Goal: Information Seeking & Learning: Learn about a topic

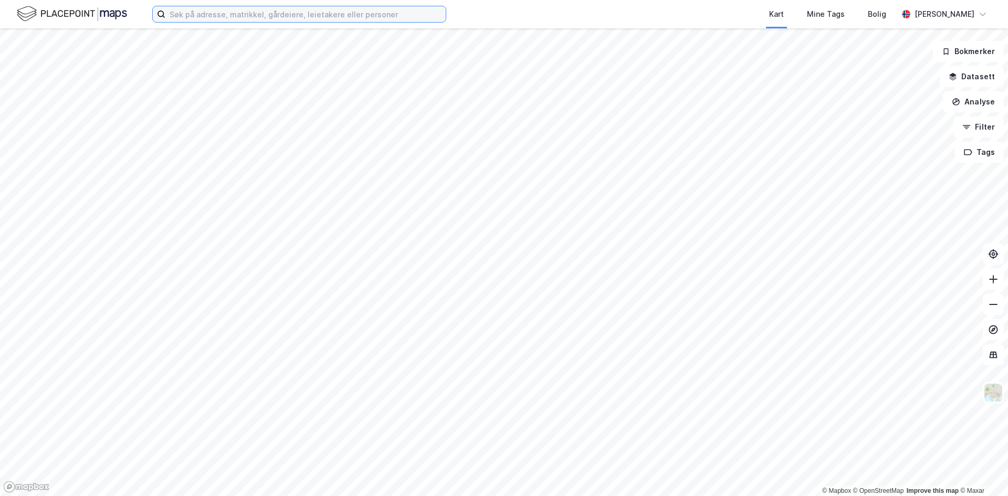
click at [250, 16] on input at bounding box center [305, 14] width 280 height 16
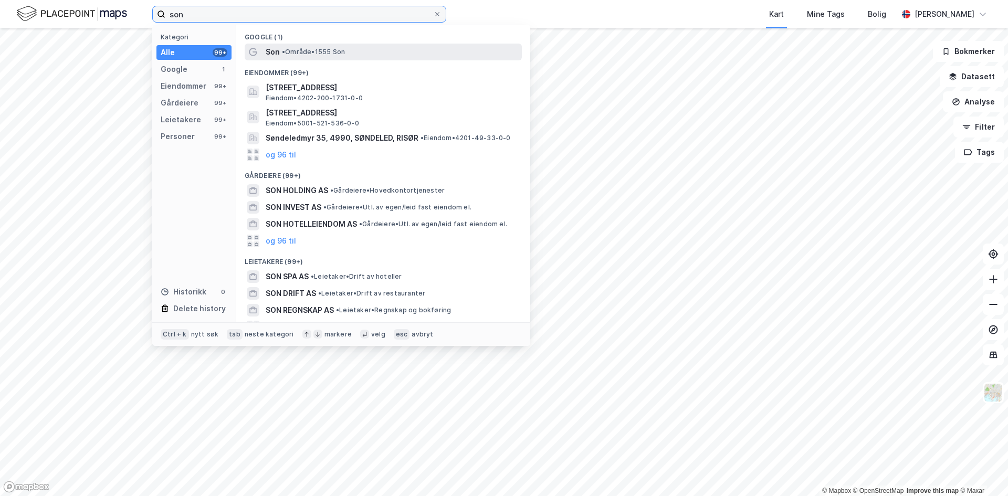
type input "son"
click at [284, 48] on span "•" at bounding box center [283, 52] width 3 height 8
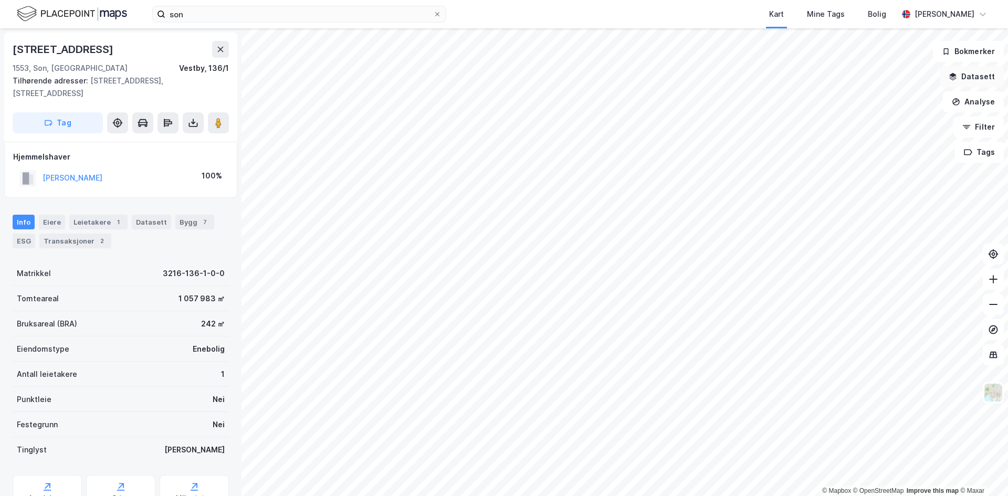
click at [983, 78] on button "Datasett" at bounding box center [972, 76] width 64 height 21
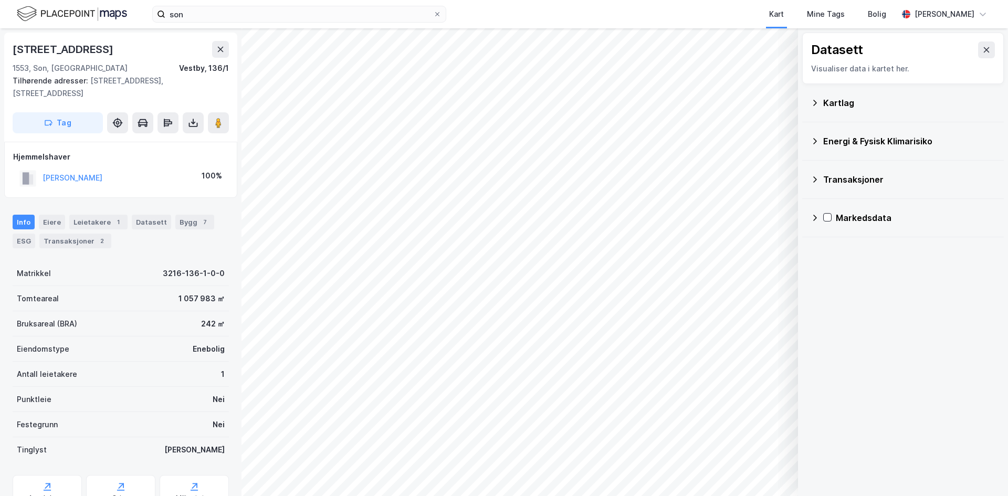
click at [818, 101] on icon at bounding box center [815, 103] width 8 height 8
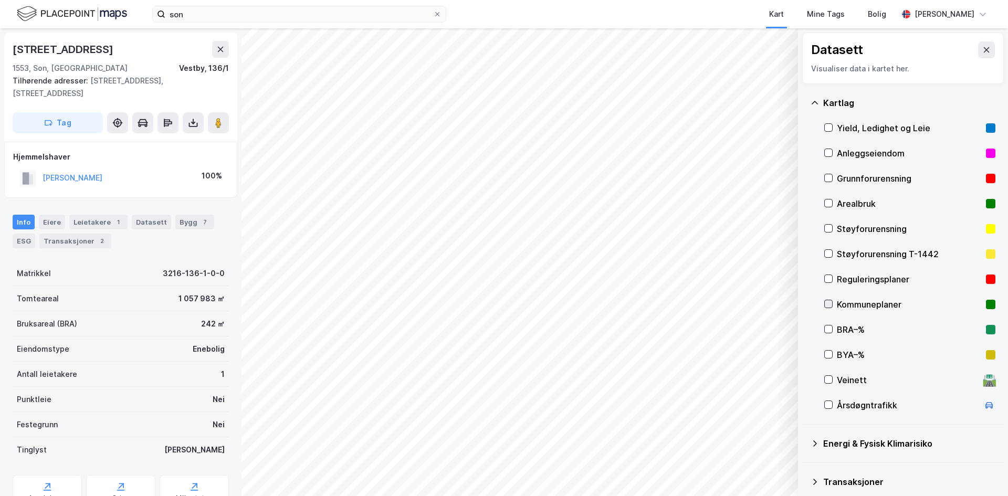
click at [830, 306] on icon at bounding box center [828, 303] width 7 height 7
click at [828, 277] on icon at bounding box center [828, 278] width 7 height 7
click at [824, 279] on div at bounding box center [828, 279] width 8 height 8
click at [828, 279] on icon at bounding box center [828, 278] width 7 height 7
click at [826, 304] on icon at bounding box center [828, 303] width 7 height 7
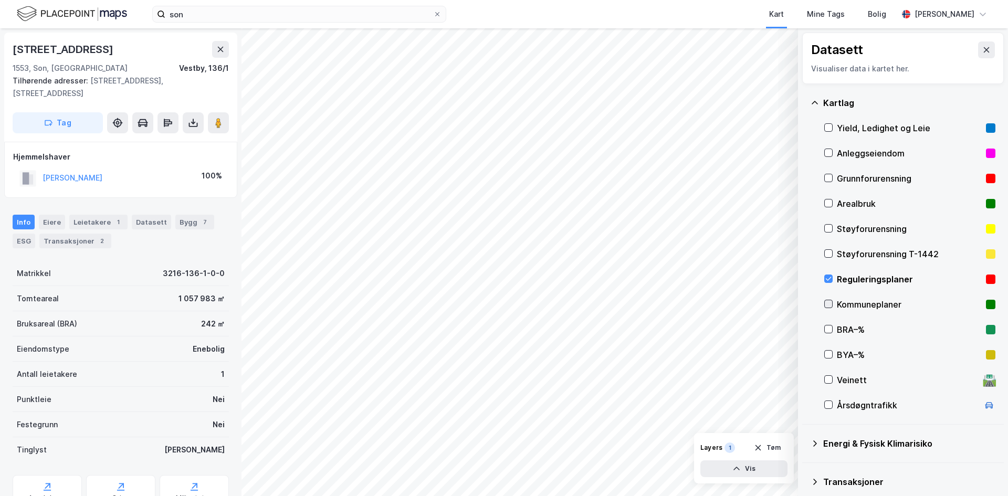
click at [828, 304] on icon at bounding box center [828, 303] width 7 height 7
click at [827, 203] on icon at bounding box center [828, 203] width 7 height 7
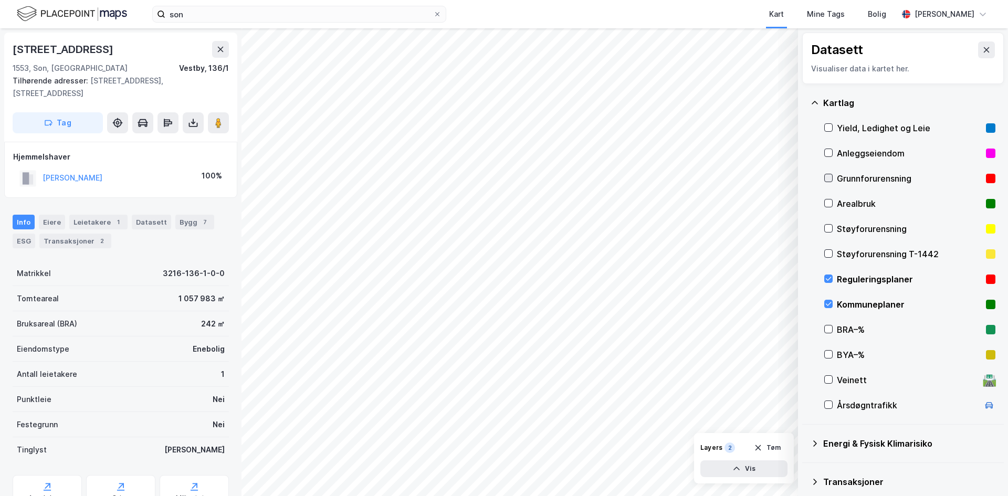
click at [831, 179] on icon at bounding box center [828, 177] width 7 height 7
click at [826, 179] on icon at bounding box center [828, 177] width 7 height 7
click at [829, 150] on icon at bounding box center [828, 152] width 7 height 7
click at [830, 153] on icon at bounding box center [828, 152] width 7 height 7
click at [817, 104] on icon at bounding box center [815, 103] width 8 height 8
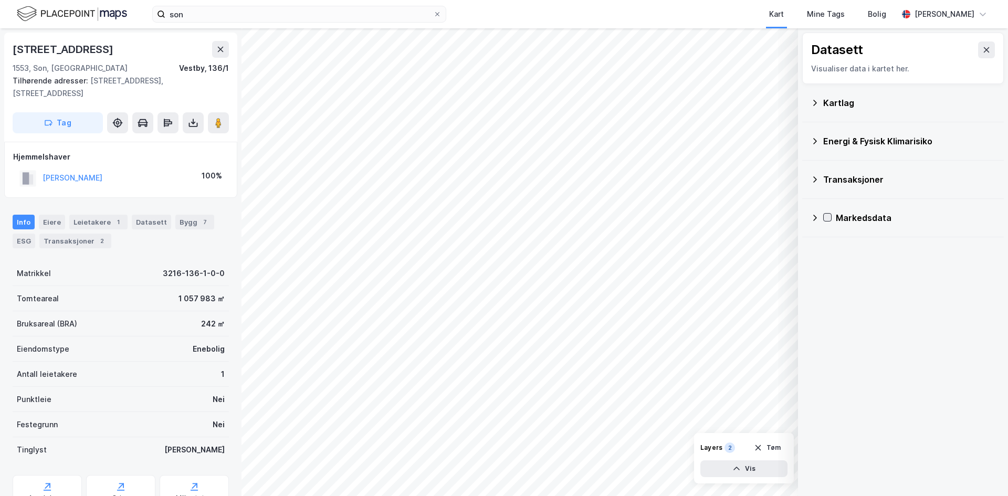
click at [831, 217] on icon at bounding box center [827, 217] width 7 height 7
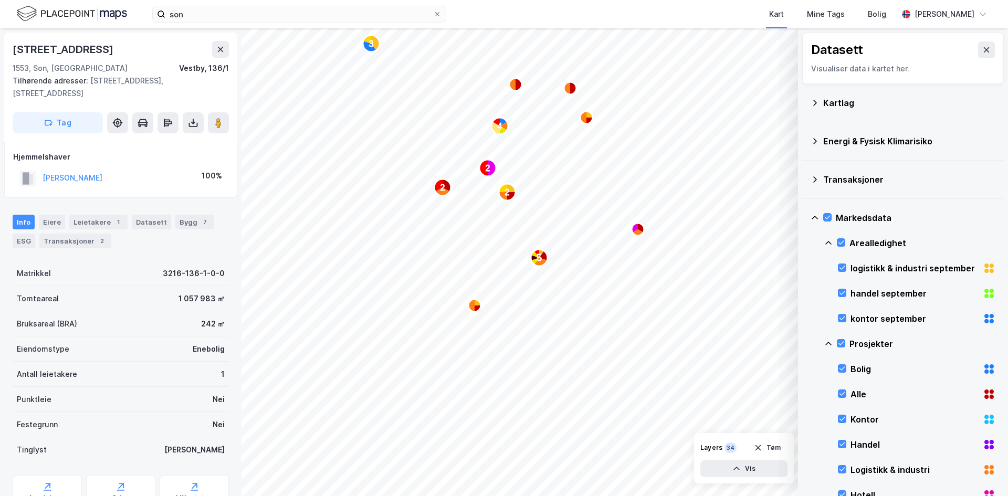
click at [815, 216] on icon at bounding box center [815, 218] width 6 height 4
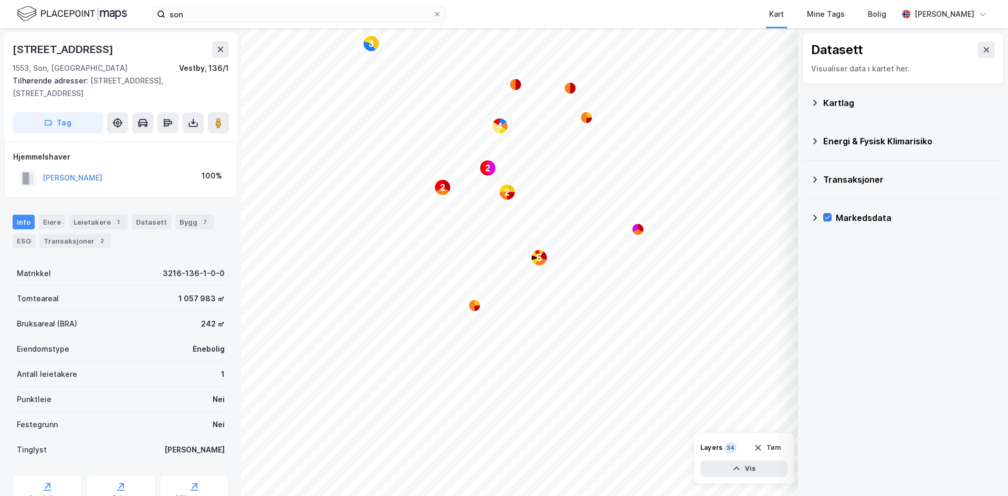
click at [826, 219] on icon at bounding box center [828, 218] width 6 height 4
click at [815, 102] on icon at bounding box center [815, 103] width 8 height 8
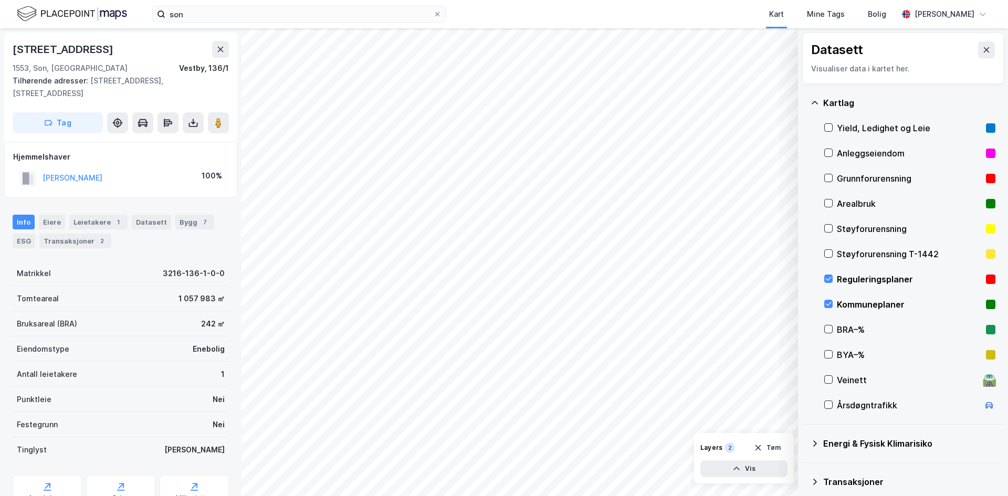
click at [817, 102] on icon at bounding box center [815, 103] width 8 height 8
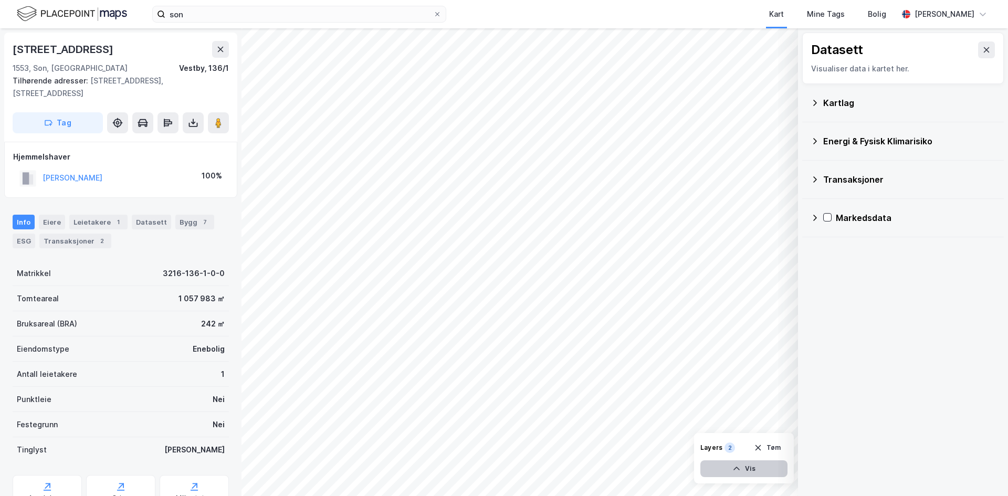
click at [745, 471] on button "Vis" at bounding box center [743, 468] width 87 height 17
click at [745, 471] on button "Lukk" at bounding box center [715, 468] width 145 height 17
click at [813, 216] on icon at bounding box center [815, 218] width 8 height 8
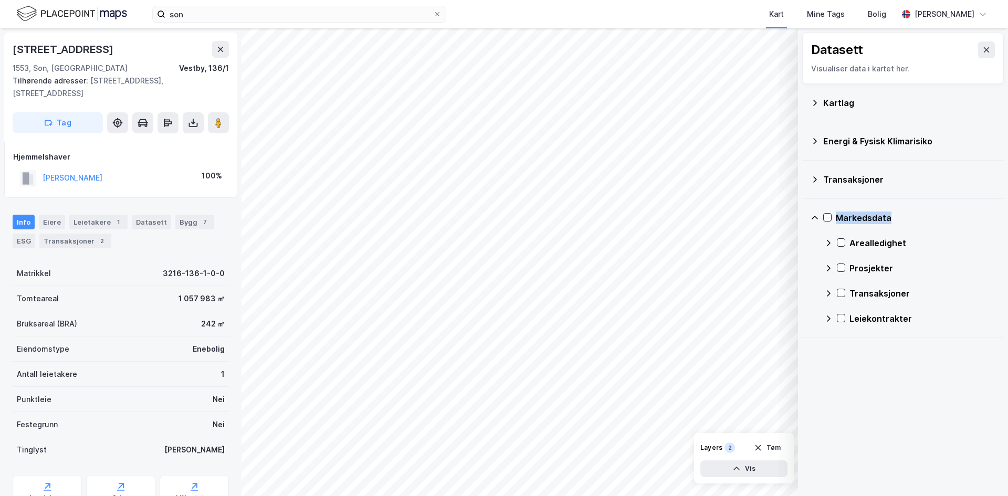
click at [813, 216] on icon at bounding box center [815, 218] width 8 height 8
click at [816, 100] on icon at bounding box center [815, 103] width 8 height 8
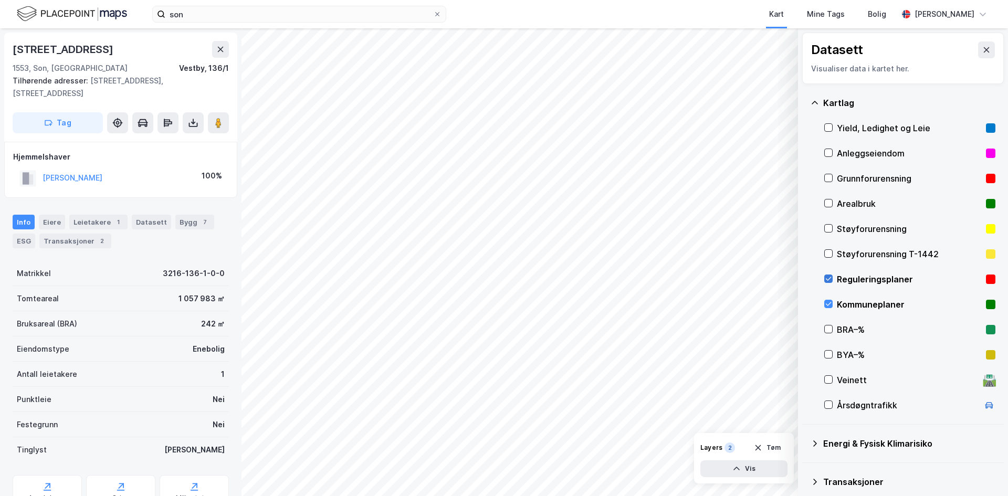
click at [831, 278] on icon at bounding box center [829, 279] width 6 height 4
click at [825, 301] on icon at bounding box center [828, 303] width 7 height 7
click at [828, 276] on icon at bounding box center [828, 278] width 7 height 7
